Goal: Use online tool/utility

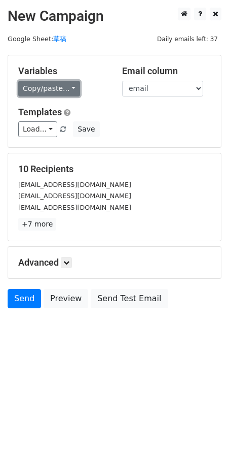
click at [63, 92] on link "Copy/paste..." at bounding box center [49, 89] width 62 height 16
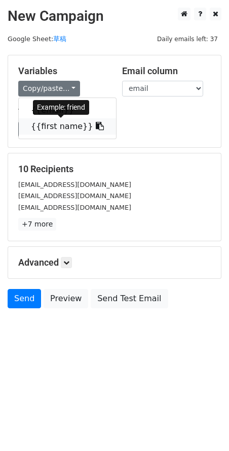
click at [56, 122] on link "{{first name}}" at bounding box center [67, 126] width 97 height 16
